Goal: Task Accomplishment & Management: Manage account settings

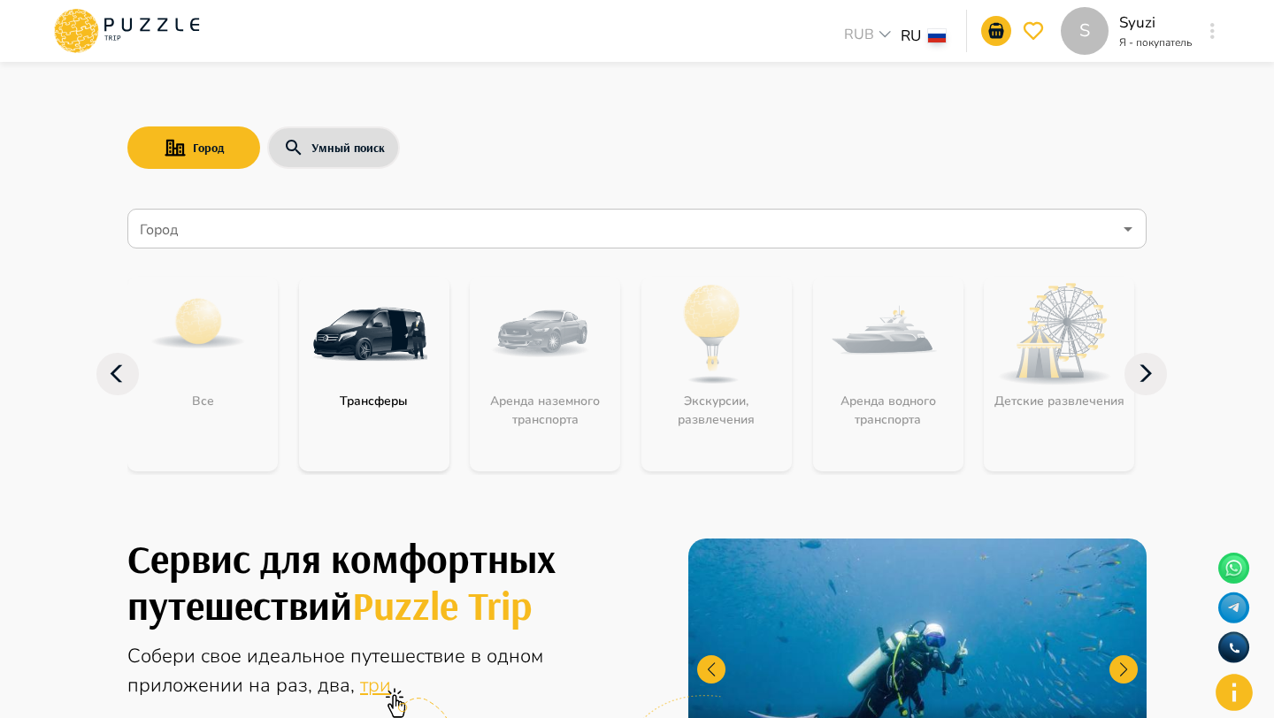
scroll to position [415, 0]
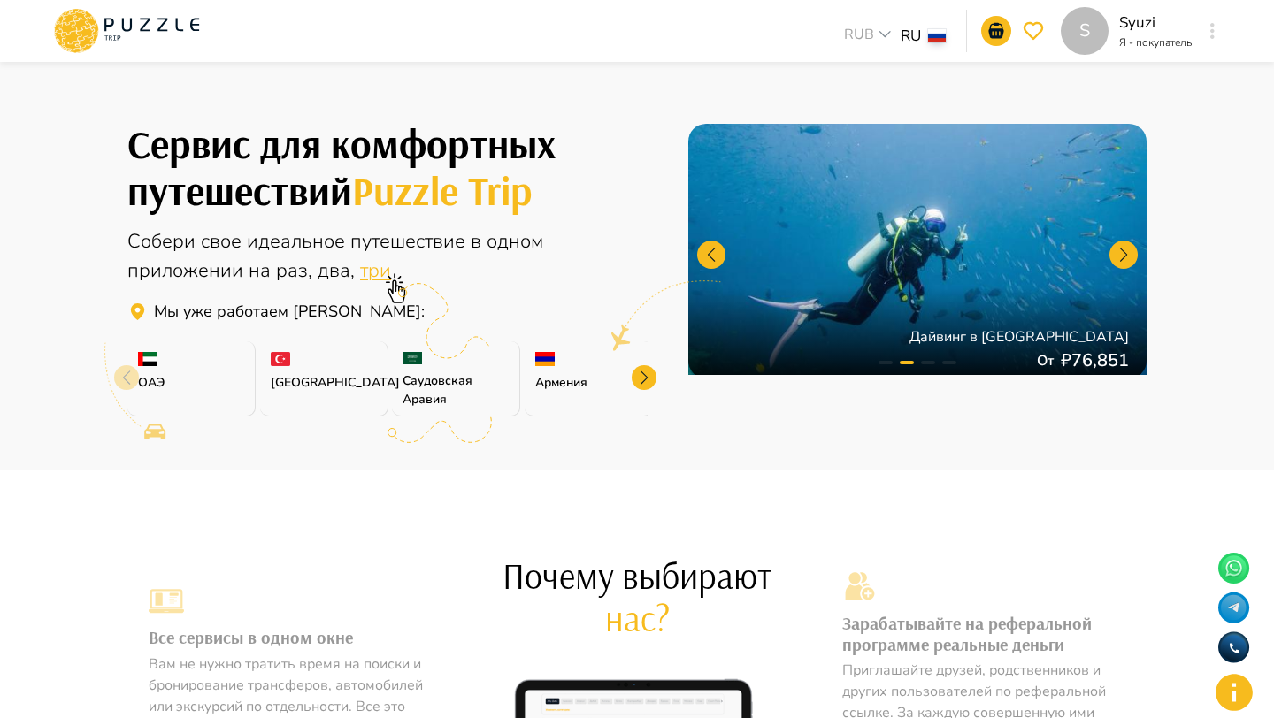
click at [1203, 32] on div "S" at bounding box center [1212, 31] width 20 height 32
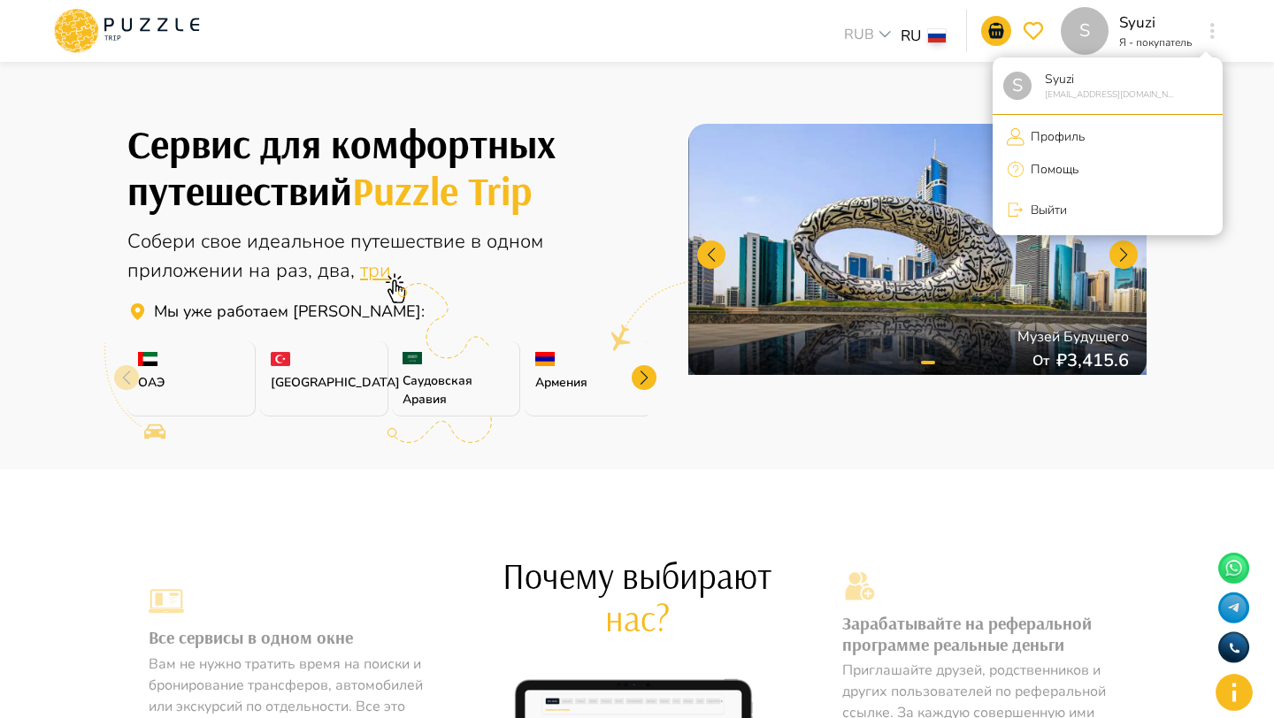
click at [1019, 196] on icon at bounding box center [1016, 209] width 18 height 27
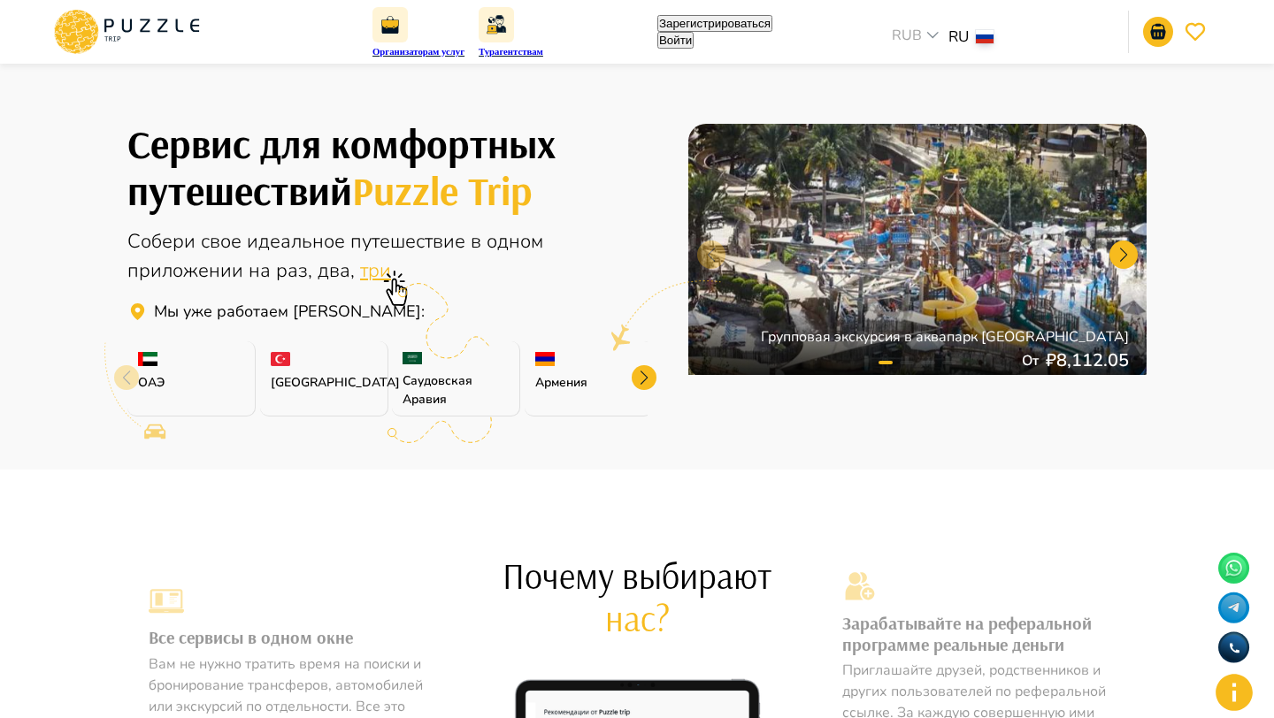
scroll to position [0, 0]
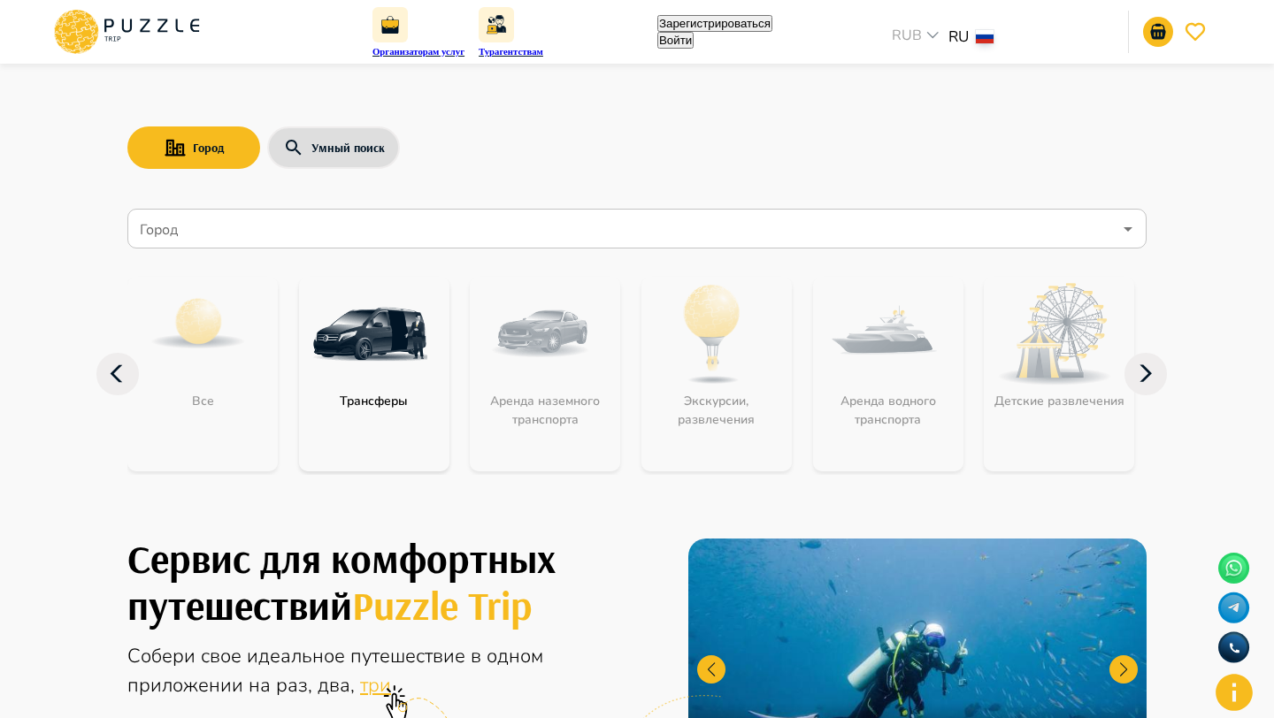
click at [694, 42] on button "Войти" at bounding box center [675, 40] width 36 height 17
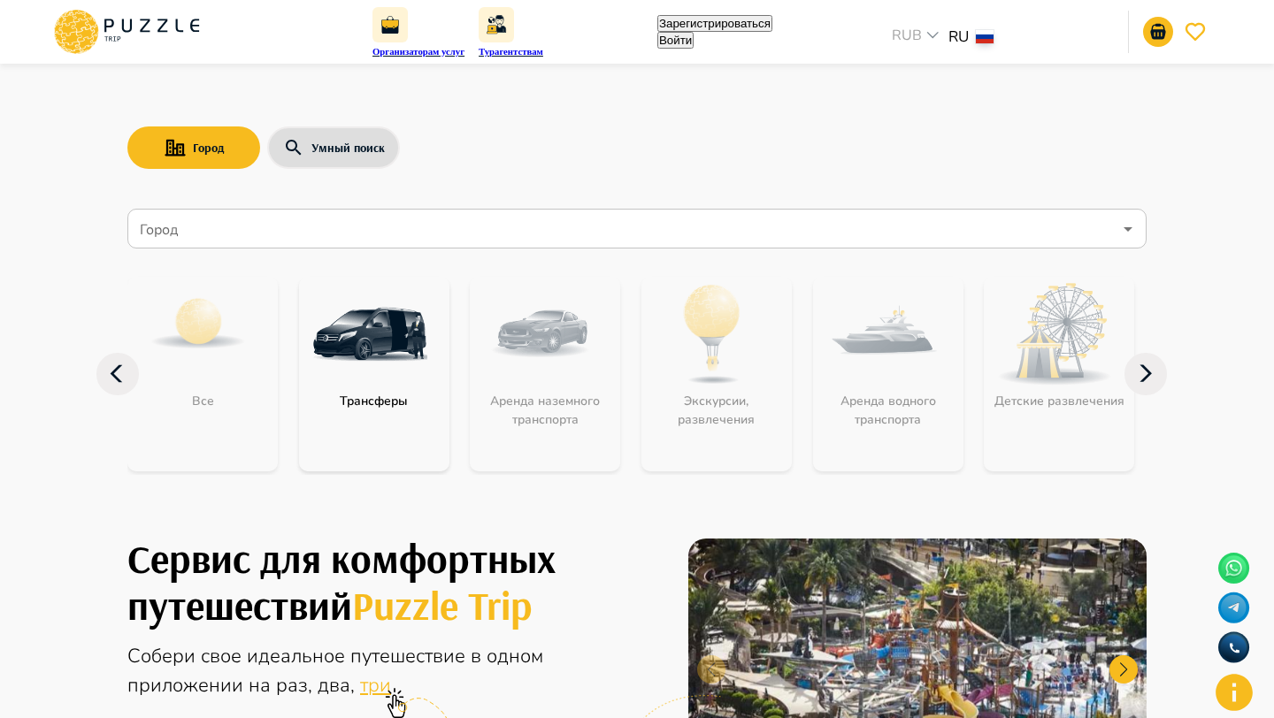
type input "**********"
